Goal: Information Seeking & Learning: Understand process/instructions

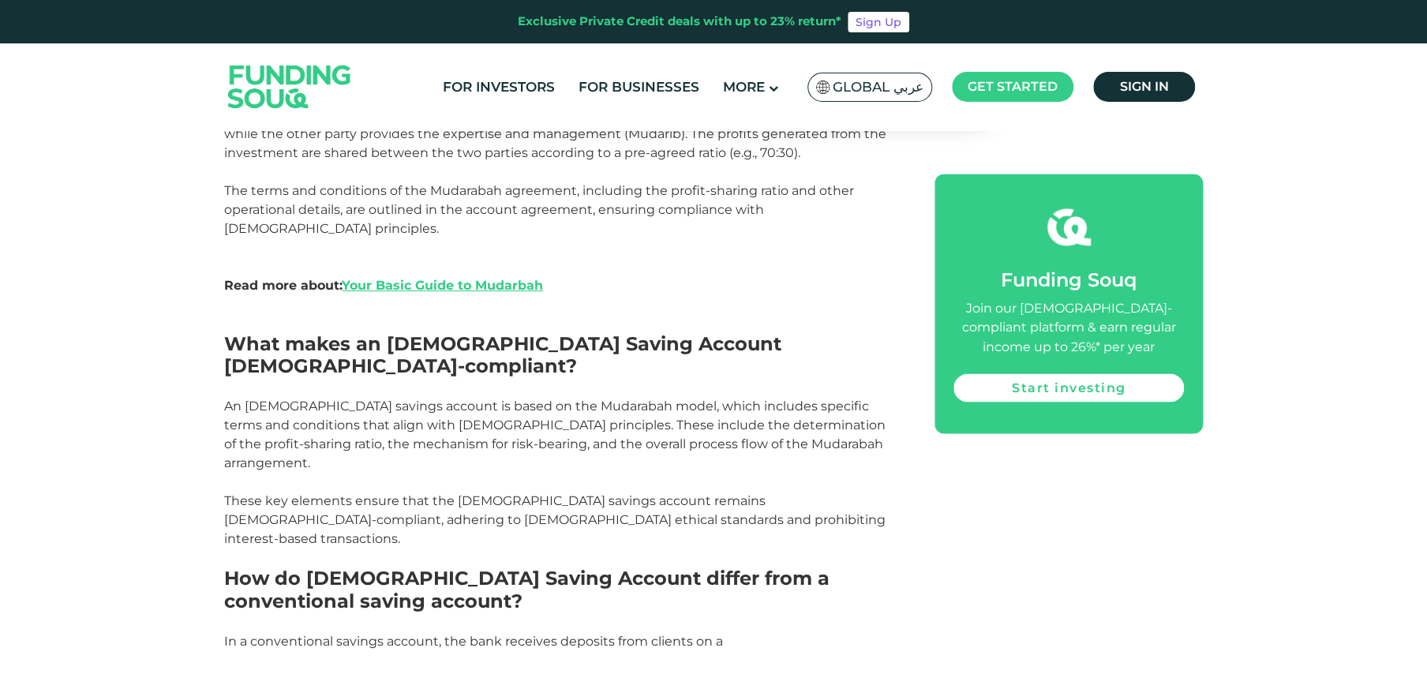
click at [857, 84] on span "Global عربي" at bounding box center [878, 87] width 91 height 18
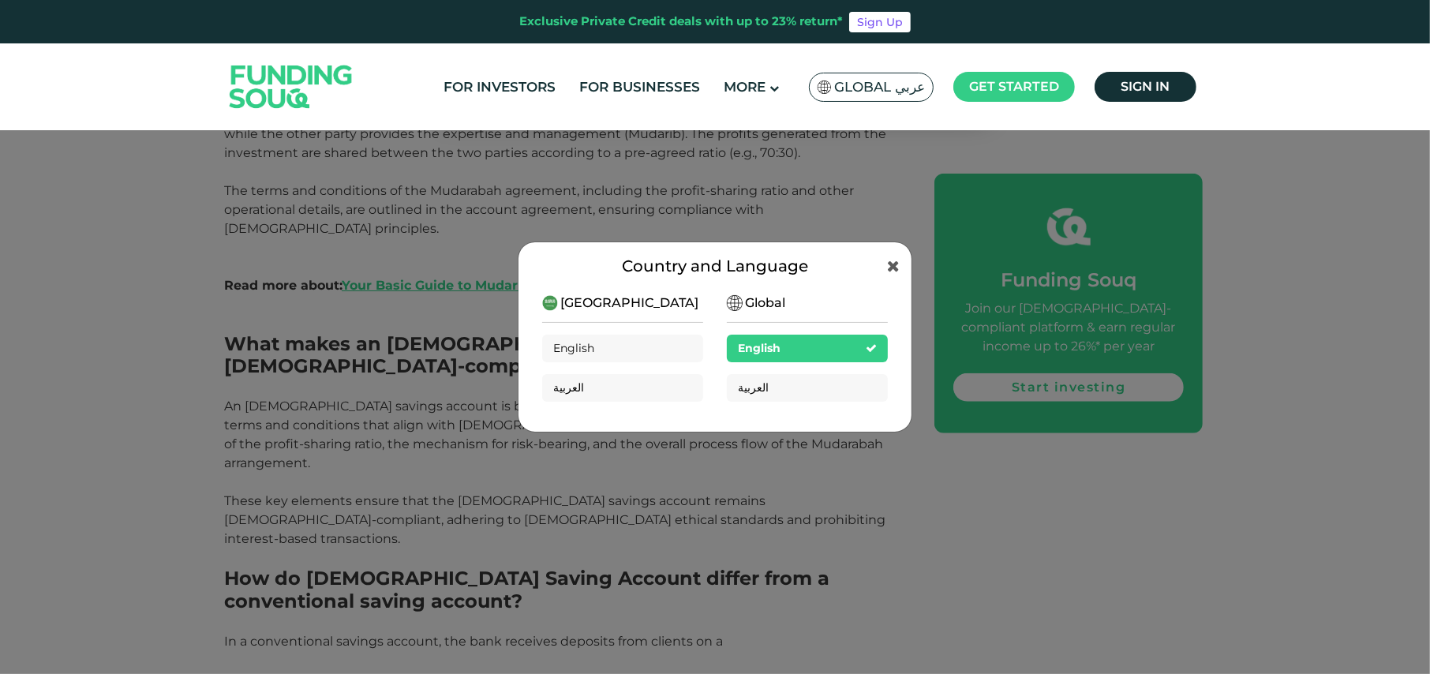
click at [1282, 234] on div "Country and Language [GEOGRAPHIC_DATA] English العربية Global English العربية" at bounding box center [715, 337] width 1430 height 674
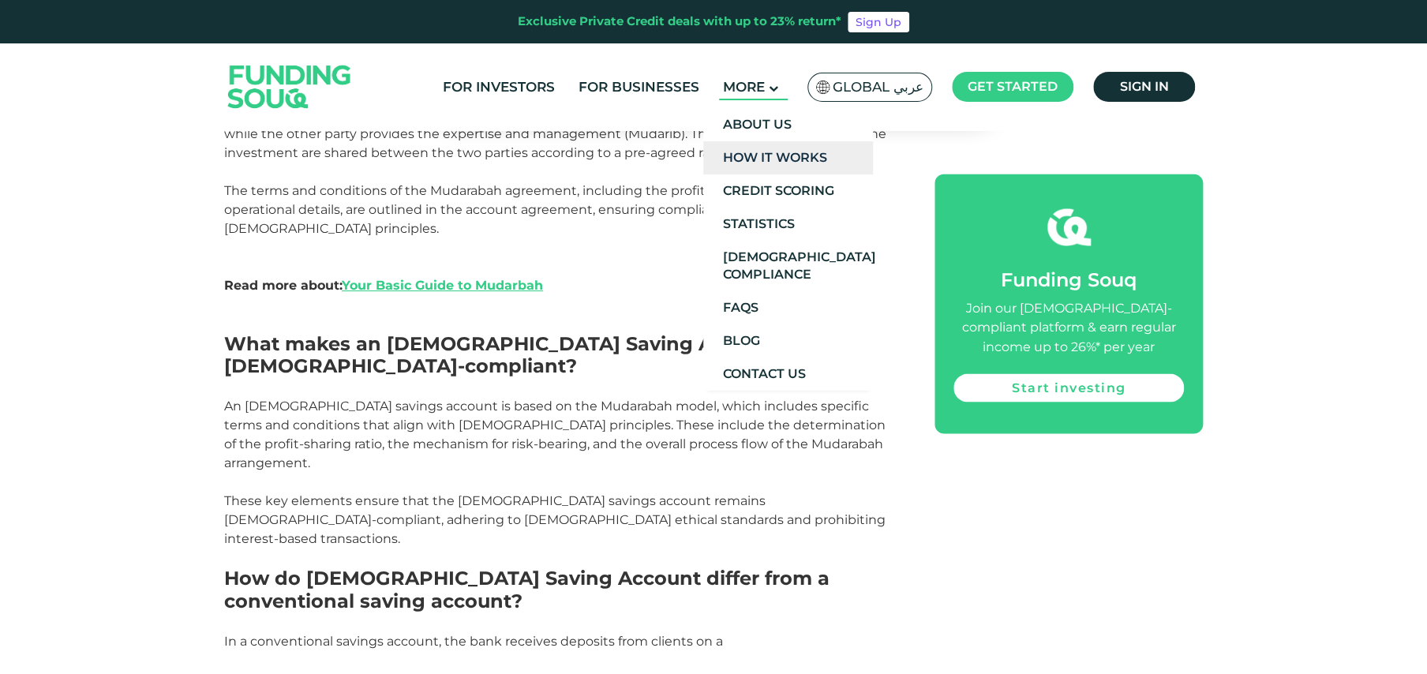
click at [777, 155] on link "How It Works" at bounding box center [788, 157] width 170 height 33
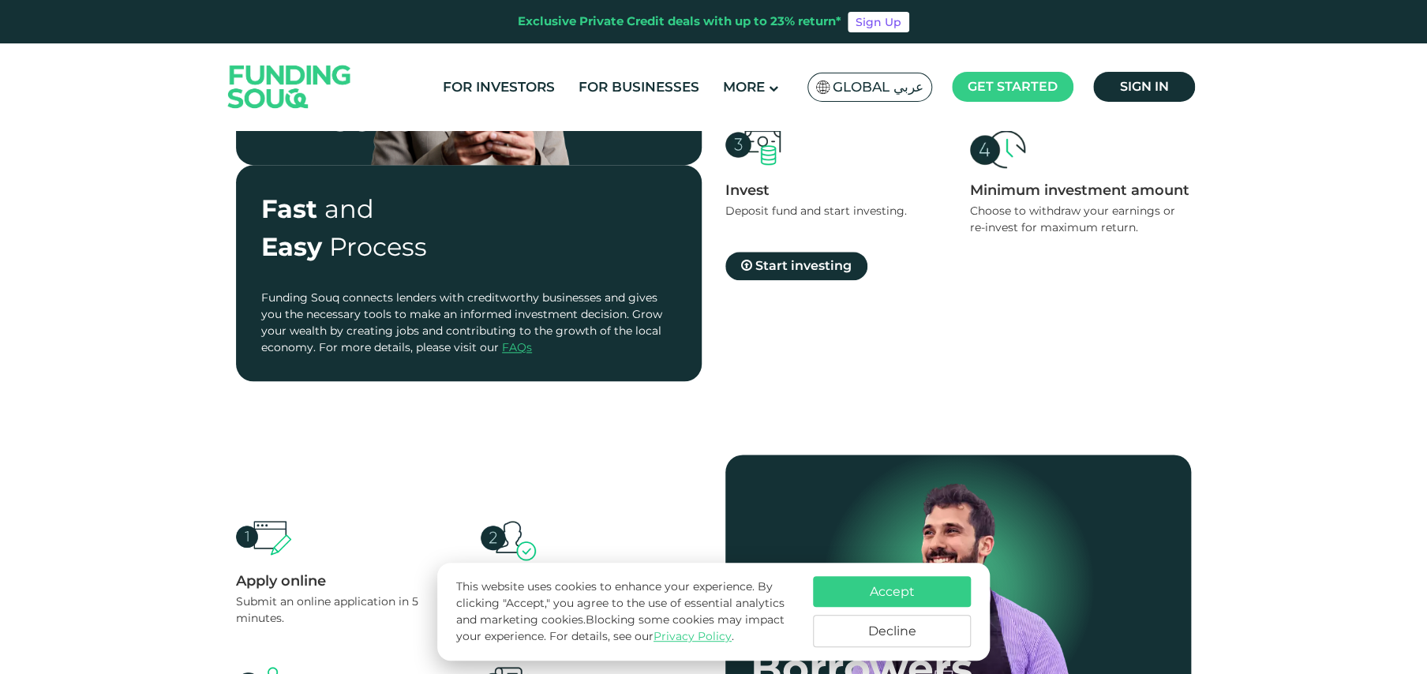
scroll to position [1052, 0]
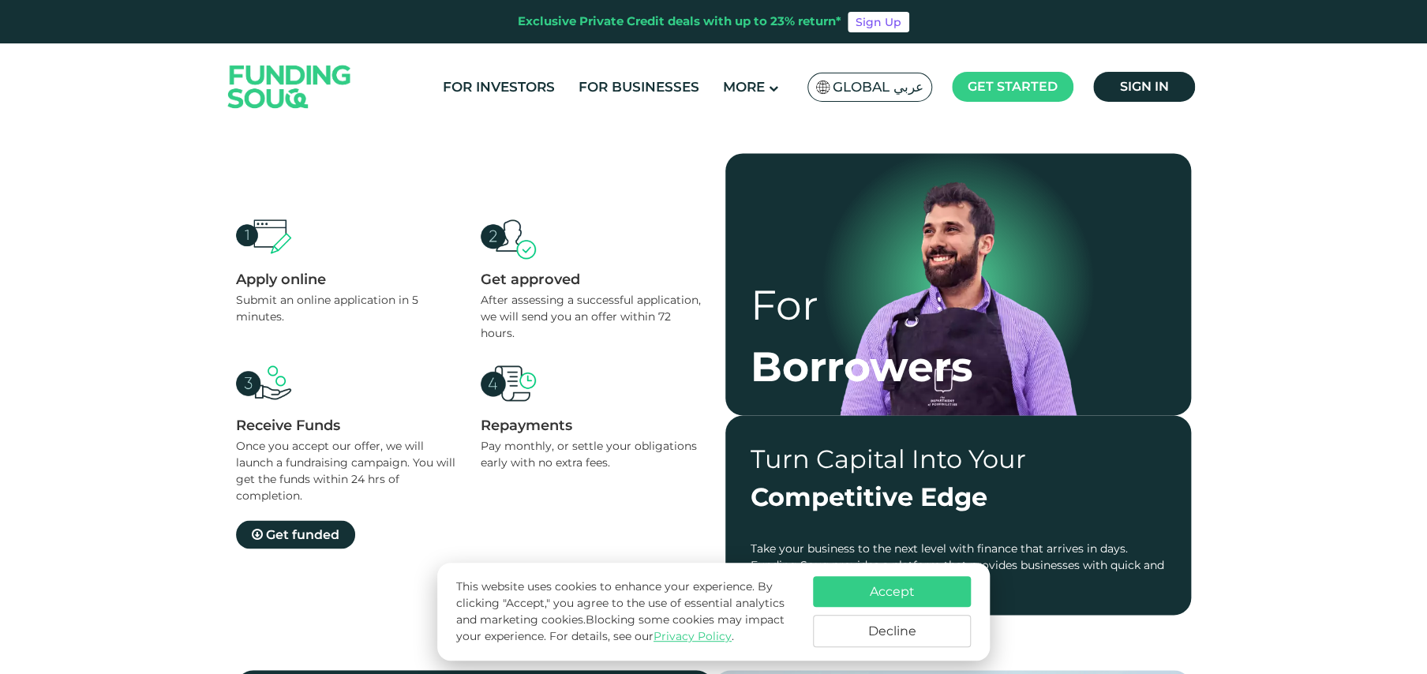
click at [1115, 356] on div at bounding box center [958, 296] width 415 height 237
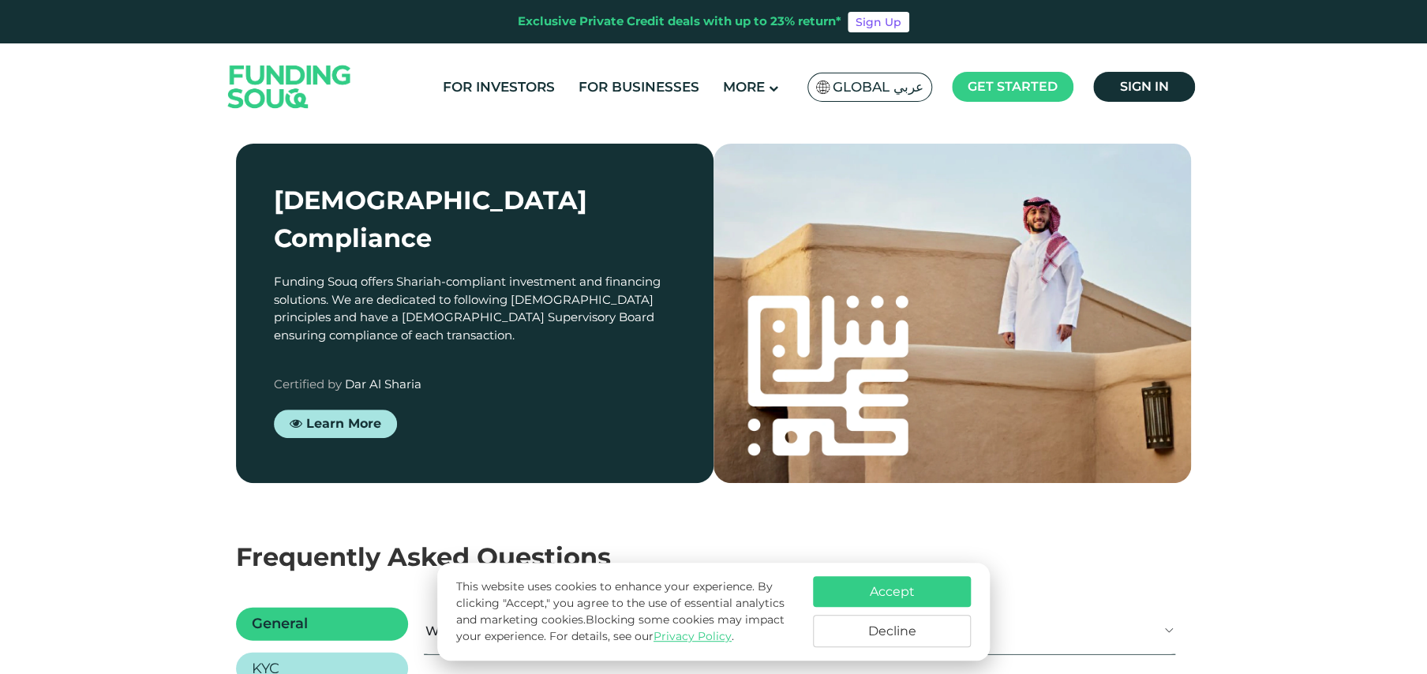
scroll to position [1894, 0]
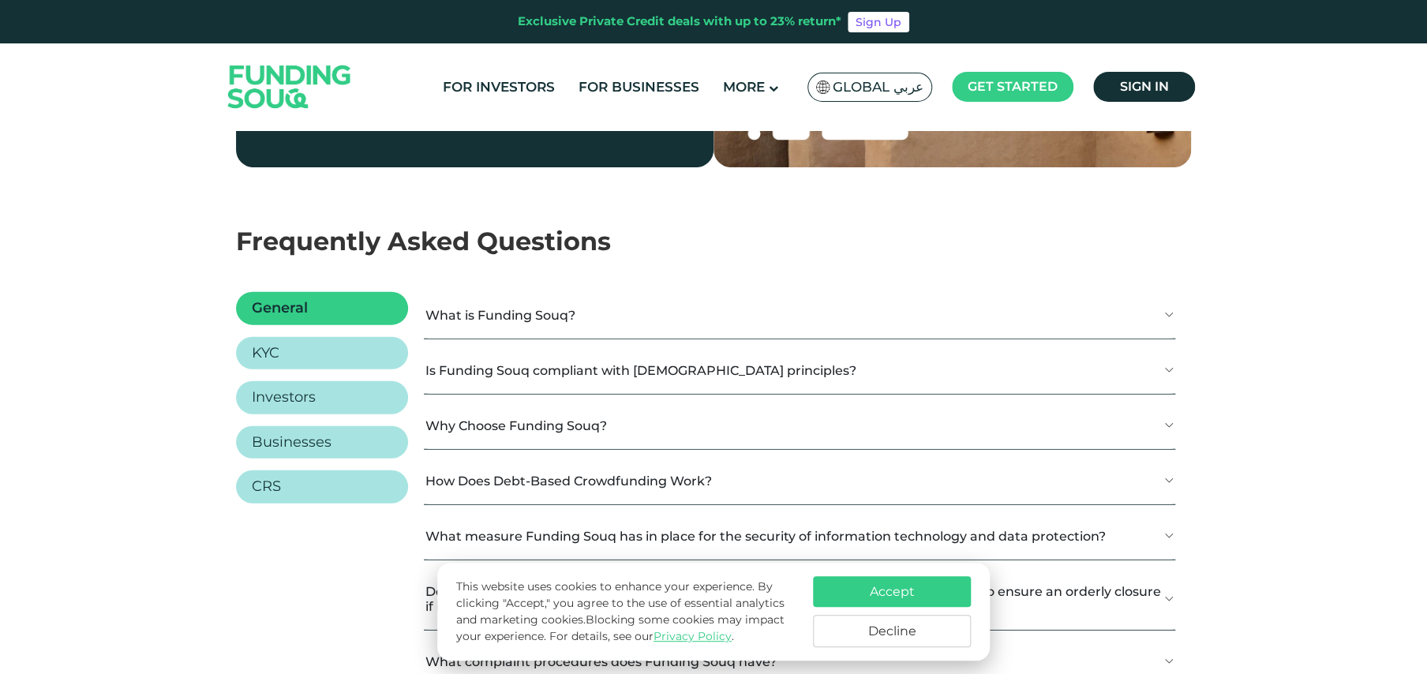
click at [771, 325] on button "What is Funding Souq?" at bounding box center [799, 315] width 751 height 47
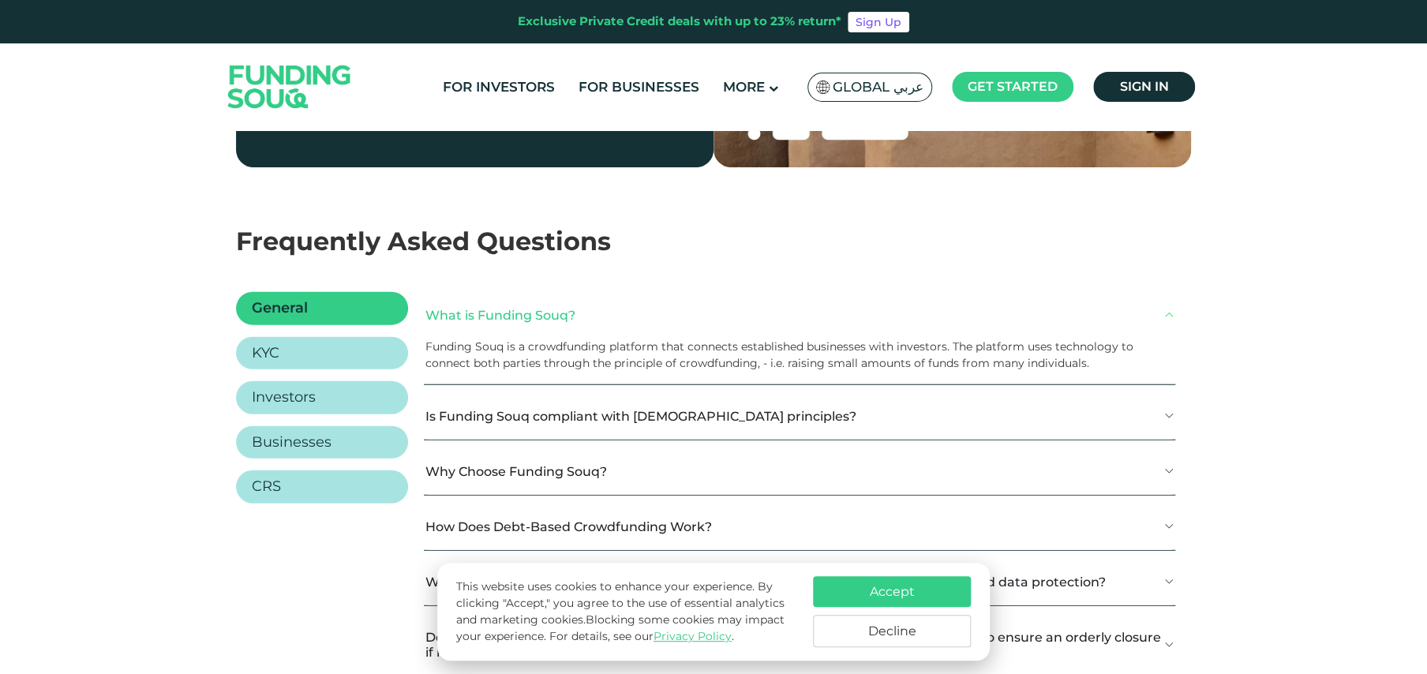
click at [771, 325] on button "What is Funding Souq?" at bounding box center [799, 315] width 751 height 47
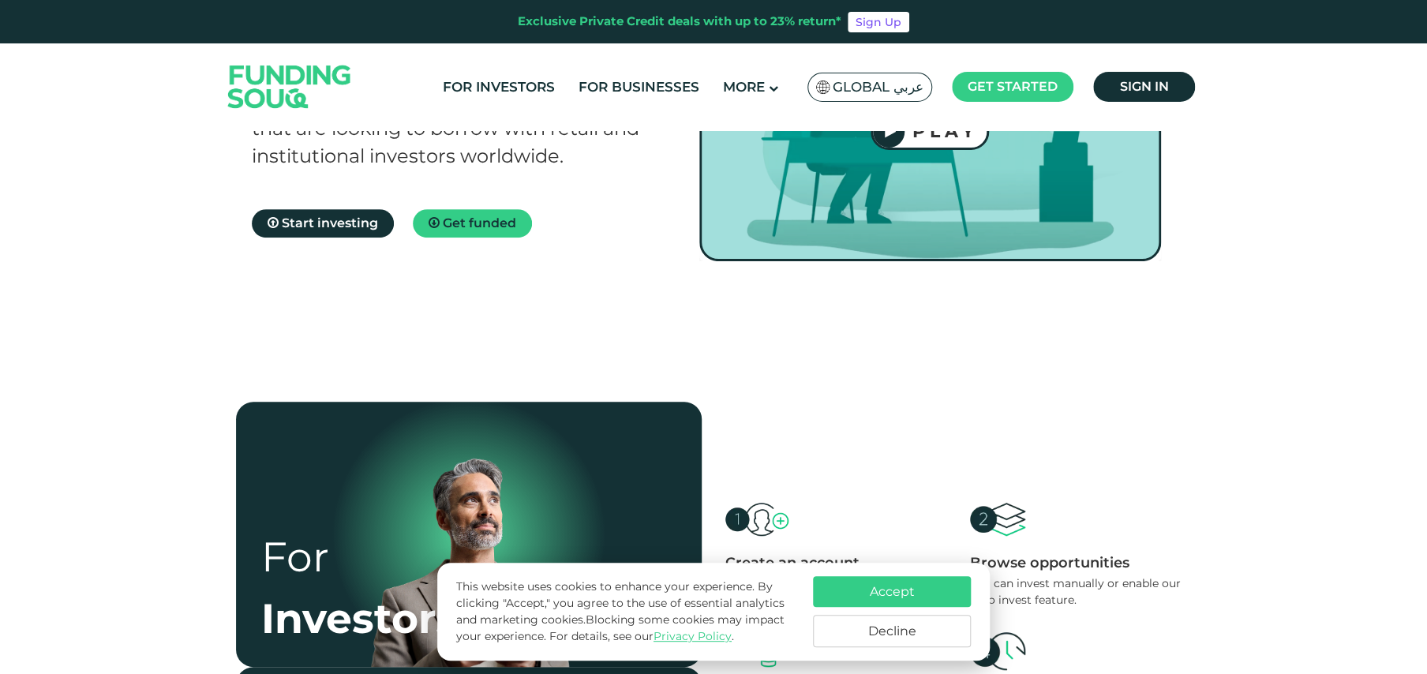
scroll to position [0, 0]
